Goal: Transaction & Acquisition: Download file/media

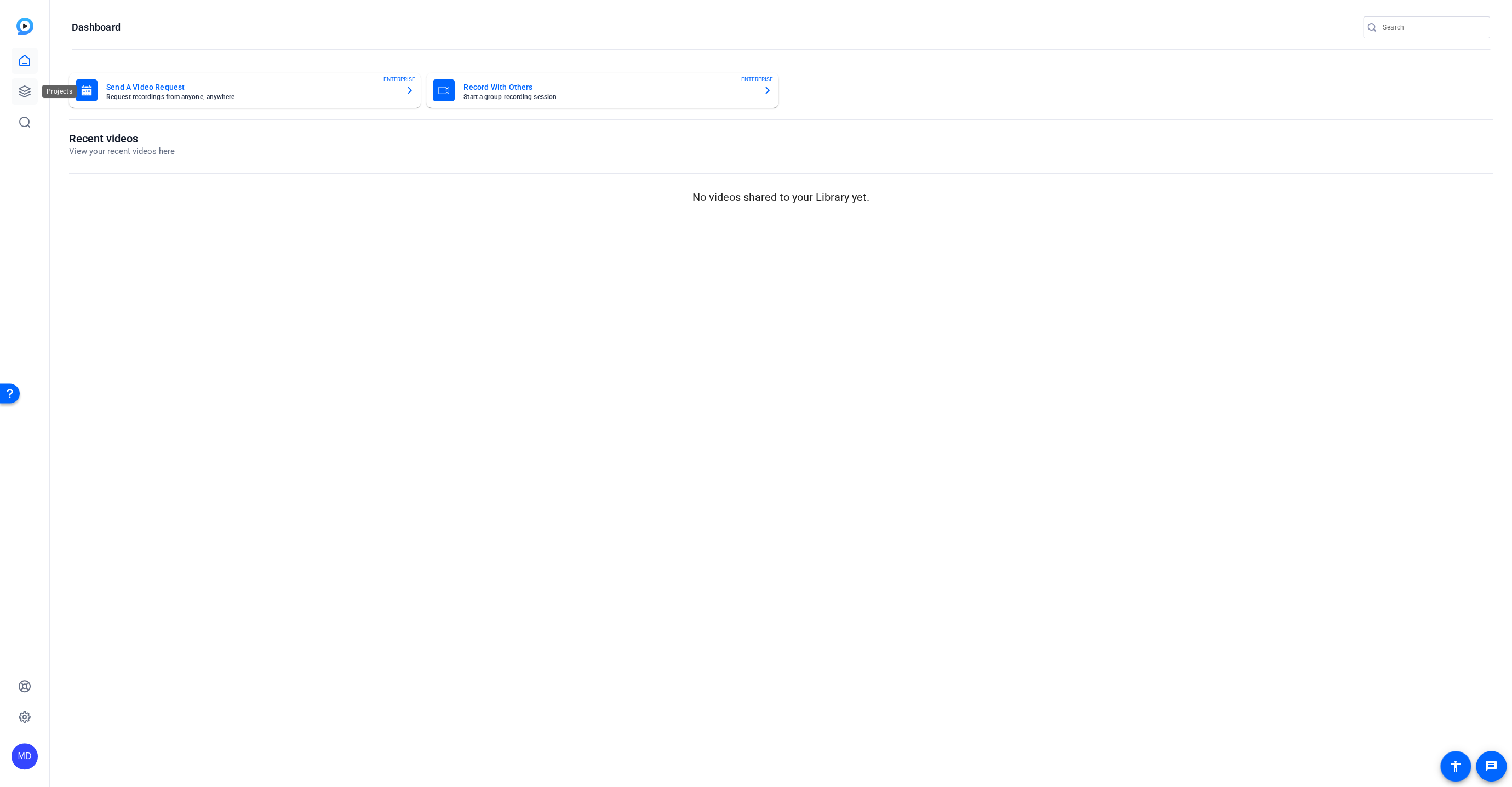
click at [19, 93] on icon at bounding box center [25, 92] width 13 height 13
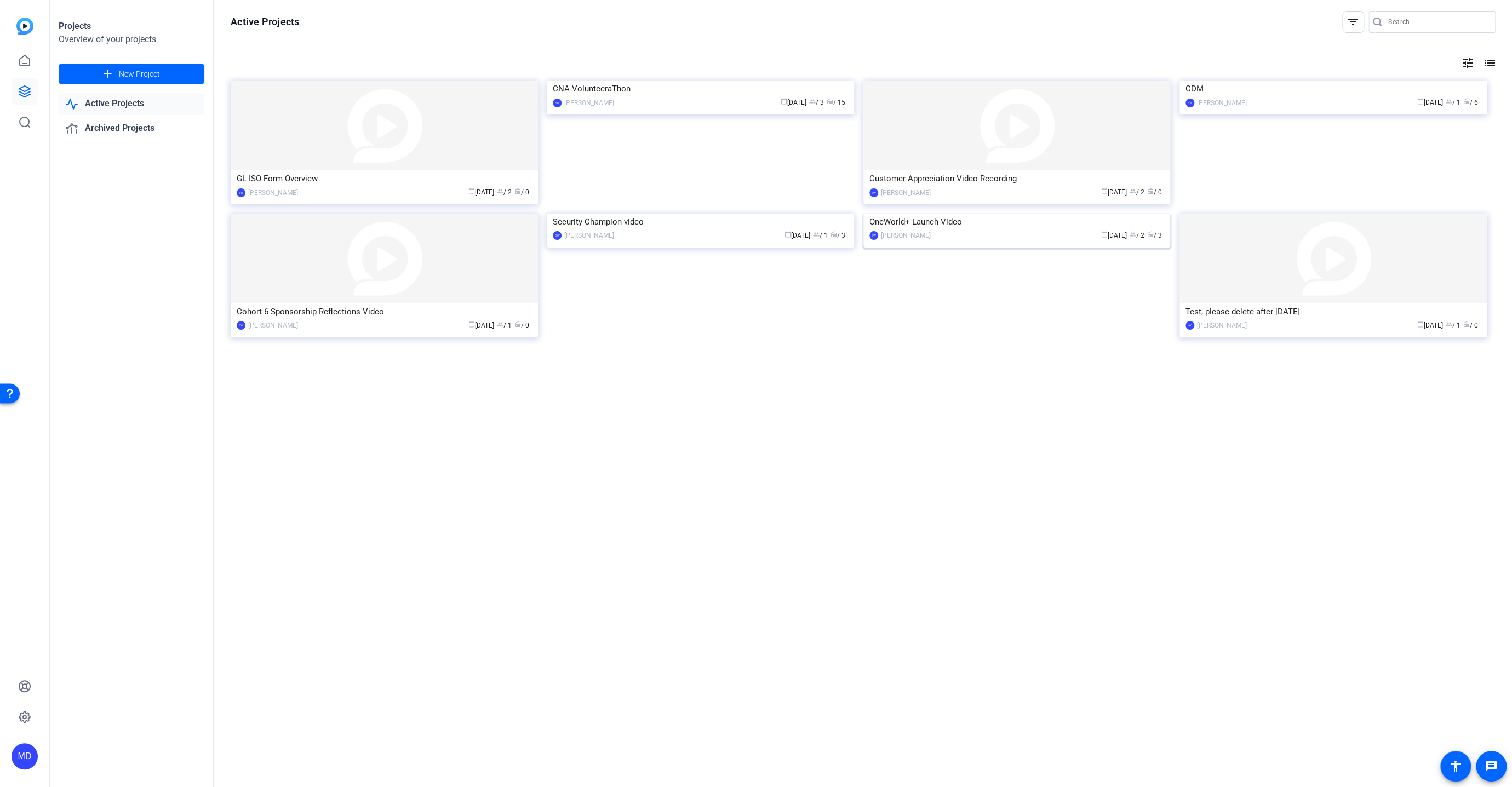
click at [1048, 214] on img at bounding box center [1017, 214] width 308 height 0
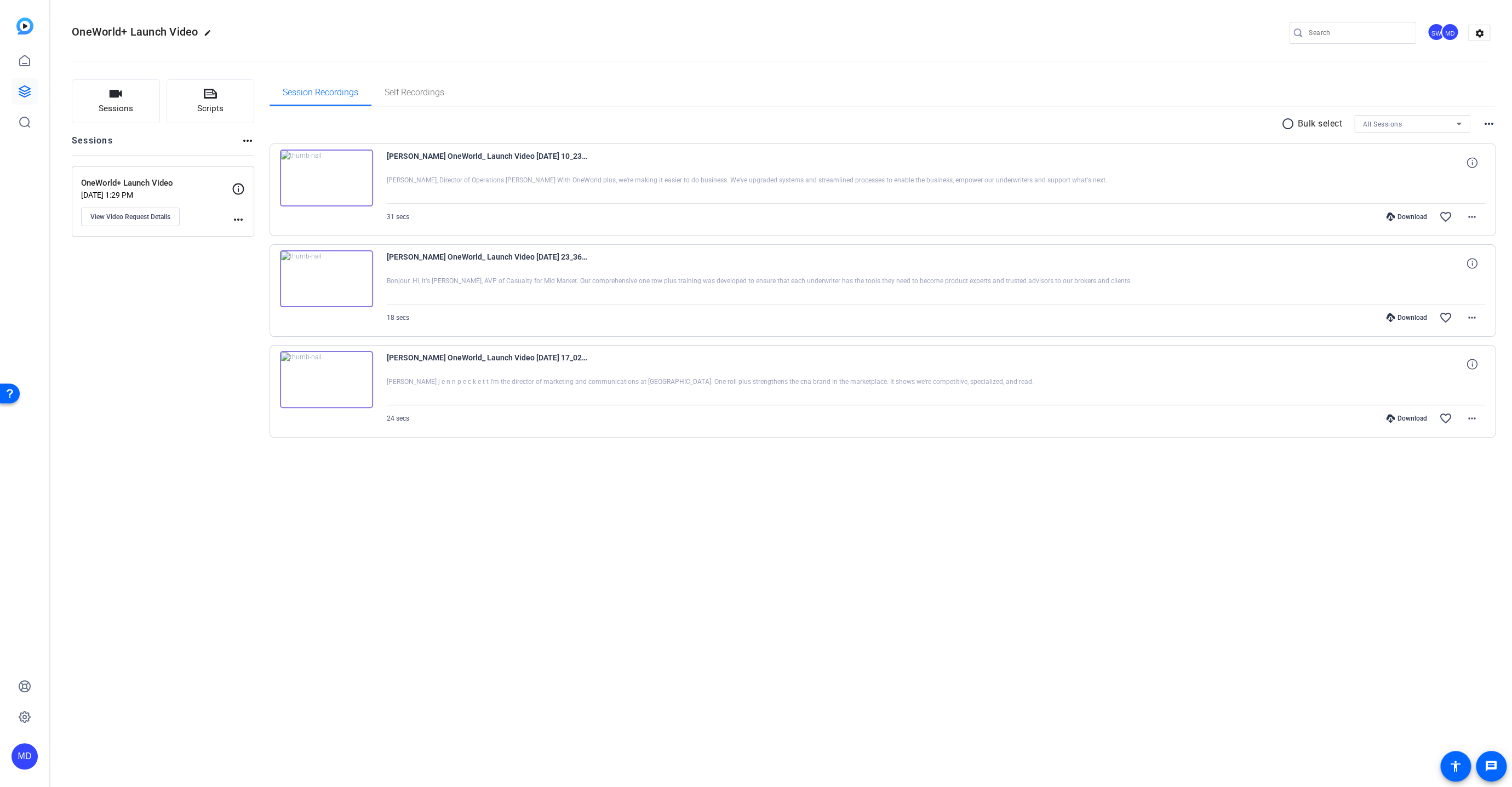
click at [1415, 214] on div "Download" at bounding box center [1406, 217] width 52 height 9
click at [1475, 219] on mat-icon "more_horiz" at bounding box center [1472, 217] width 13 height 13
click at [1427, 268] on span "Download MP4" at bounding box center [1443, 266] width 66 height 13
click at [1491, 123] on mat-icon "more_horiz" at bounding box center [1489, 124] width 13 height 13
click at [804, 53] on div at bounding box center [756, 393] width 1512 height 787
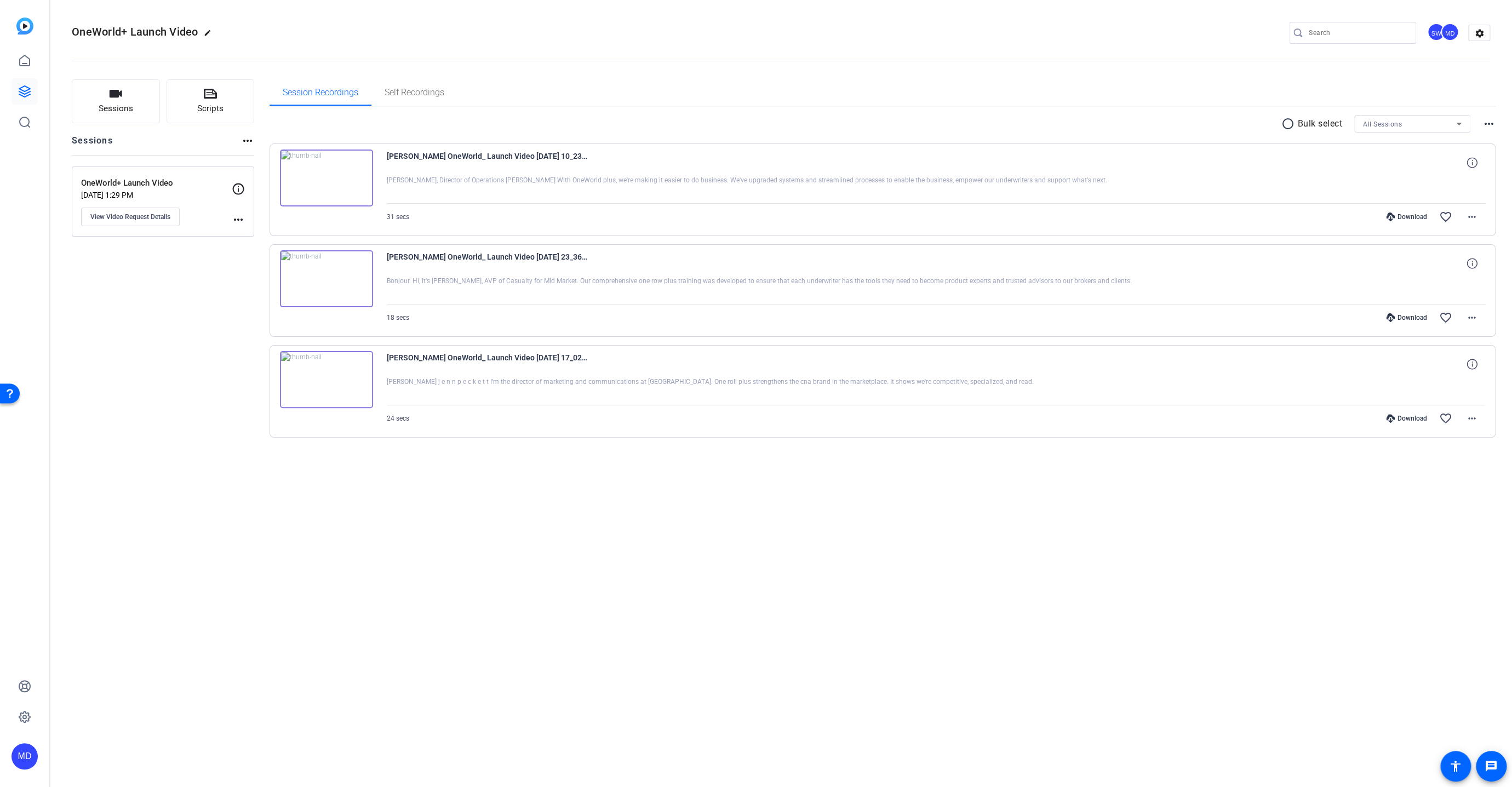
click at [325, 180] on img at bounding box center [326, 178] width 93 height 57
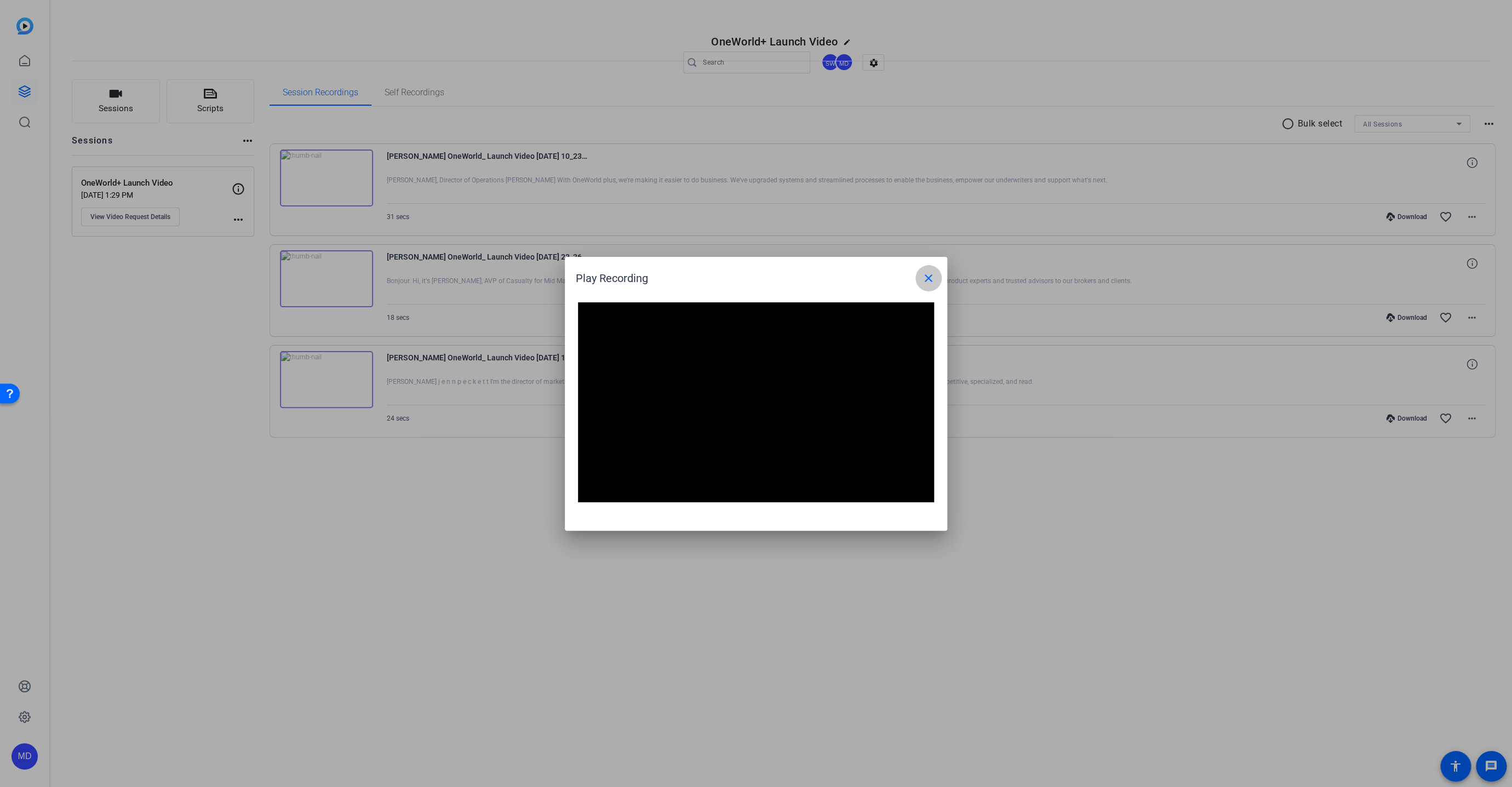
click at [926, 278] on mat-icon "close" at bounding box center [929, 278] width 13 height 13
